Goal: Task Accomplishment & Management: Manage account settings

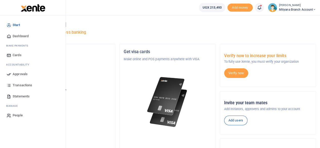
click at [21, 86] on span "Transactions" at bounding box center [22, 85] width 19 height 5
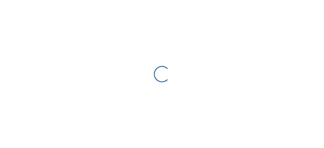
select select
type input "07/13/2025 - 08/11/2025"
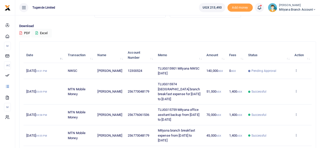
scroll to position [32, 0]
click at [299, 67] on td "View details" at bounding box center [302, 71] width 20 height 16
click at [297, 69] on icon at bounding box center [295, 70] width 3 height 4
click at [281, 77] on link "View details" at bounding box center [278, 78] width 40 height 7
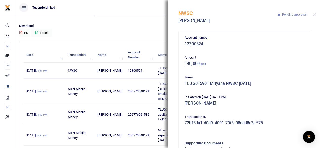
click at [123, 23] on p "Download" at bounding box center [167, 25] width 297 height 5
click at [314, 14] on button "Close" at bounding box center [314, 14] width 3 height 3
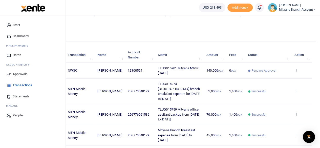
click at [24, 73] on span "Approvals" at bounding box center [20, 74] width 15 height 5
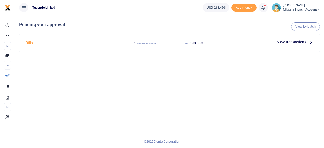
click at [311, 41] on icon at bounding box center [311, 42] width 6 height 6
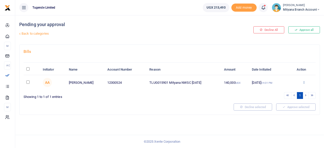
click at [302, 80] on icon at bounding box center [303, 82] width 3 height 4
click at [291, 89] on link "Approve" at bounding box center [285, 90] width 40 height 7
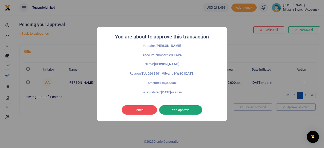
click at [179, 111] on button "Yes approve" at bounding box center [180, 110] width 43 height 10
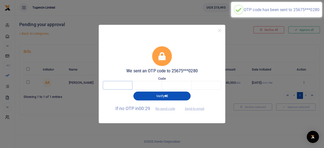
click at [119, 89] on input "text" at bounding box center [118, 85] width 30 height 9
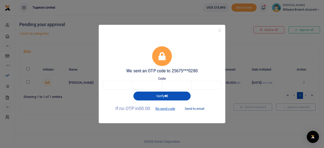
click at [197, 109] on button "Send to email" at bounding box center [194, 109] width 28 height 9
click at [120, 85] on input "text" at bounding box center [118, 85] width 30 height 9
type input "5"
type input "7"
type input "5"
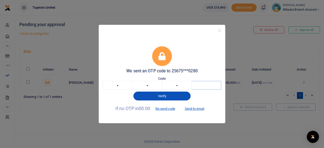
type input "8"
